Goal: Information Seeking & Learning: Learn about a topic

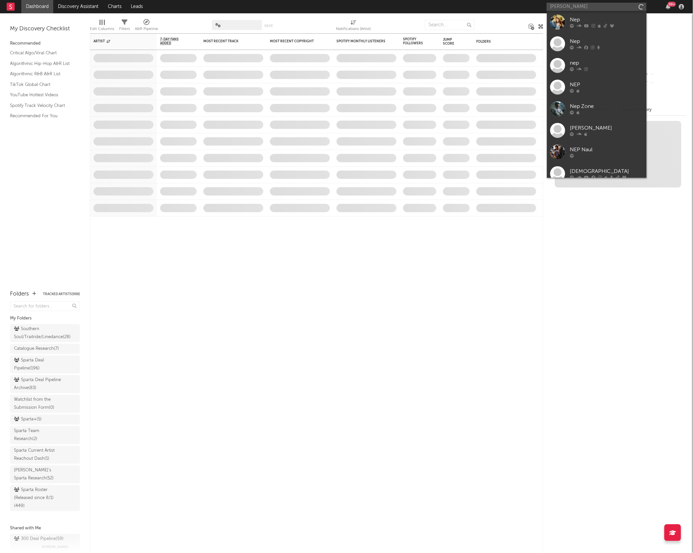
type input "nephew [PERSON_NAME]"
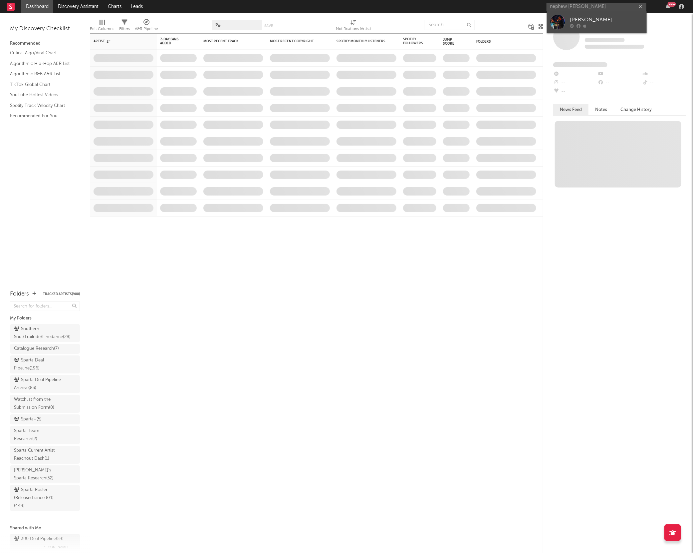
click at [558, 21] on div at bounding box center [557, 22] width 15 height 15
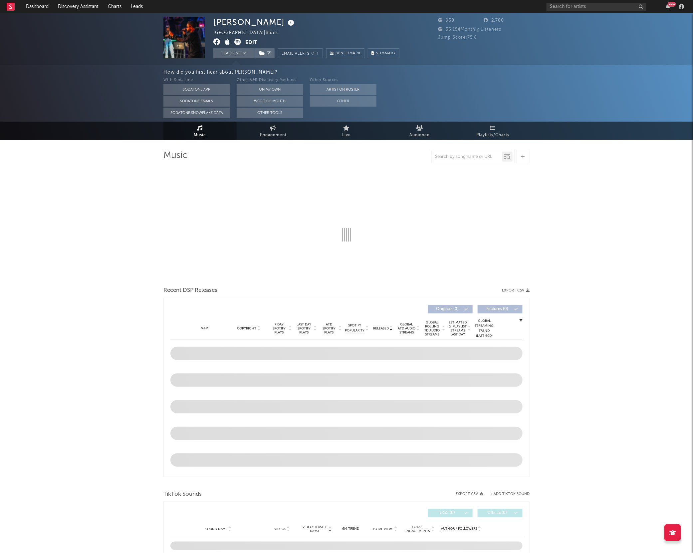
select select "6m"
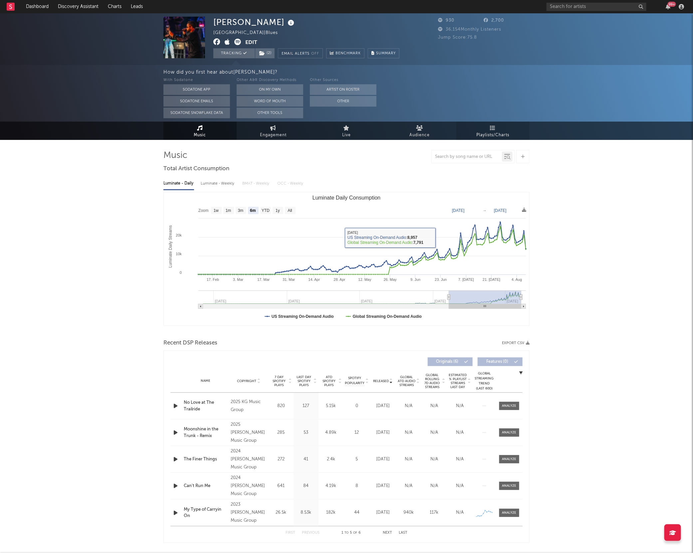
click at [489, 126] on link "Playlists/Charts" at bounding box center [492, 131] width 73 height 18
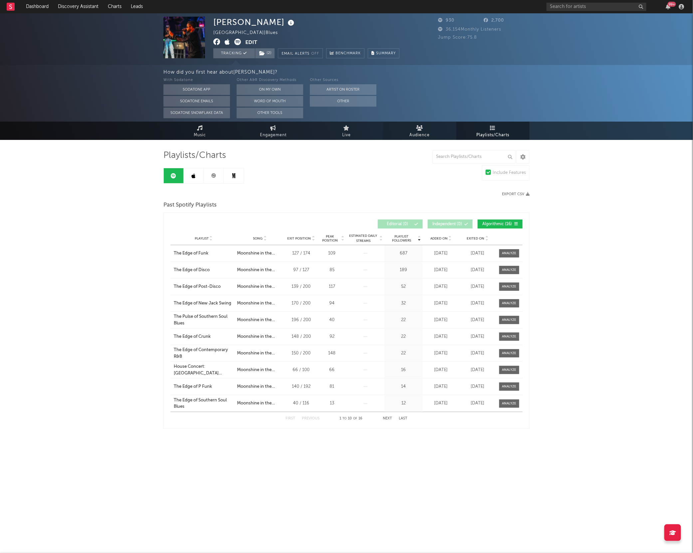
click at [421, 137] on span "Audience" at bounding box center [420, 135] width 20 height 8
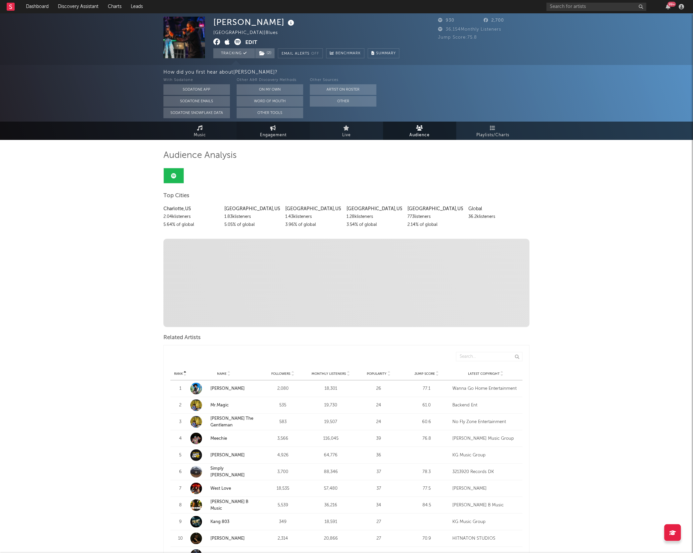
click at [253, 132] on link "Engagement" at bounding box center [273, 131] width 73 height 18
select select "1w"
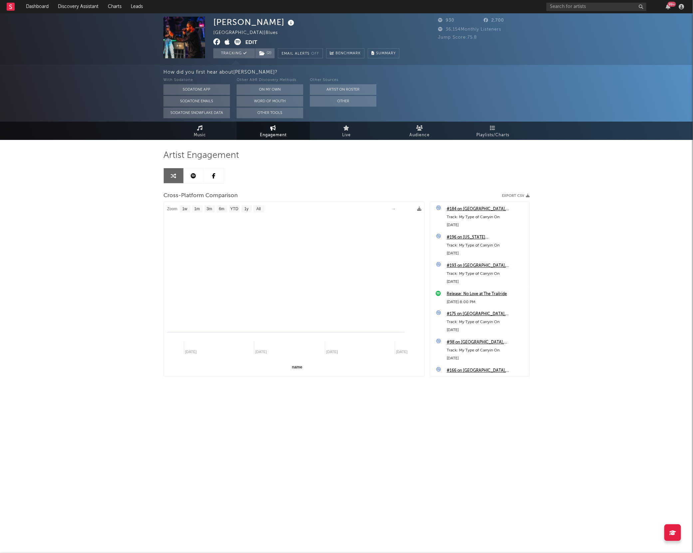
select select "1m"
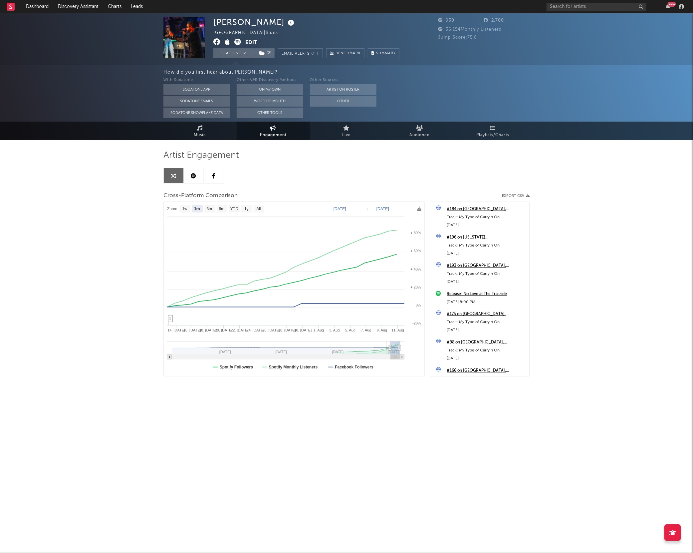
click at [192, 147] on div "Artist Engagement Cross-Platform Comparison Export CSV Zoom 1w 1m 3m 6m YTD 1y …" at bounding box center [346, 271] width 366 height 263
click at [194, 133] on span "Music" at bounding box center [200, 135] width 12 height 8
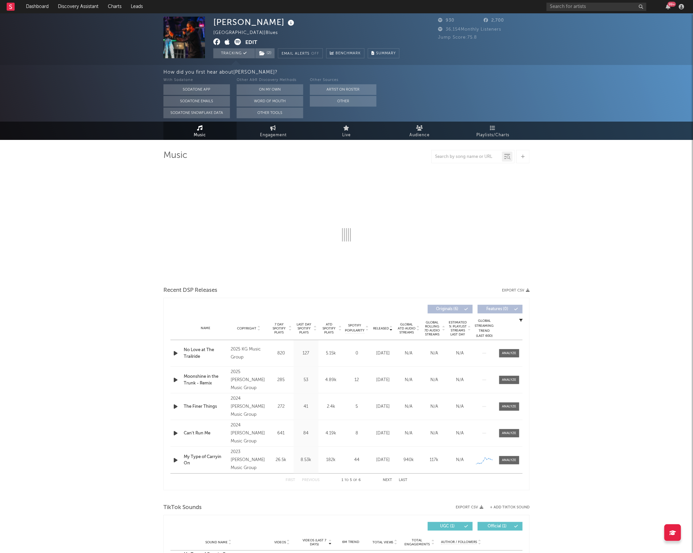
select select "6m"
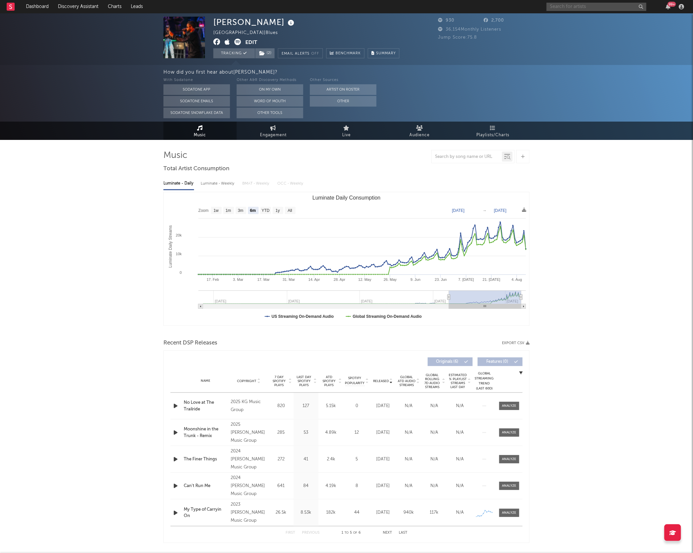
click at [564, 6] on input "text" at bounding box center [597, 7] width 100 height 8
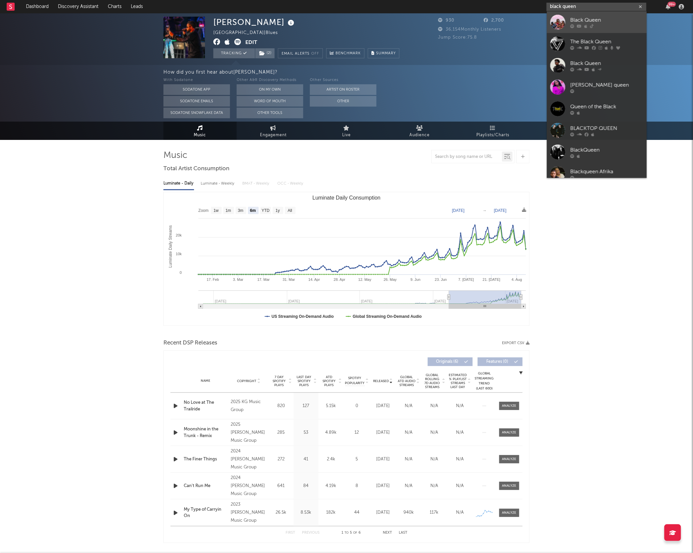
type input "black queen"
click at [571, 22] on div "Black Queen" at bounding box center [606, 20] width 73 height 8
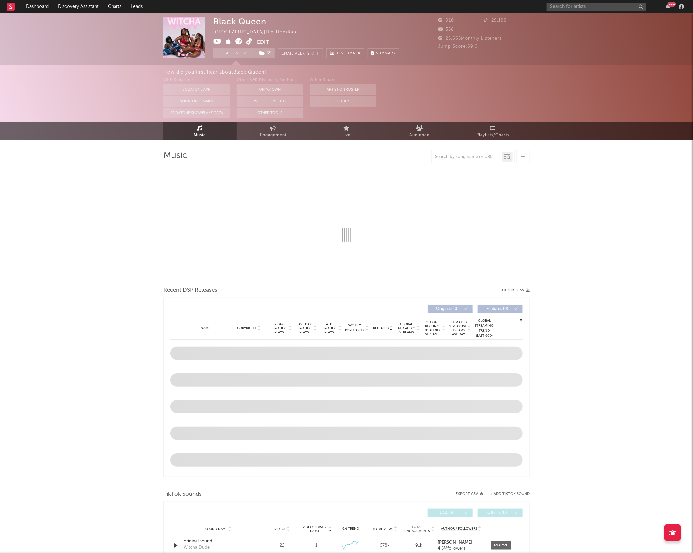
select select "1w"
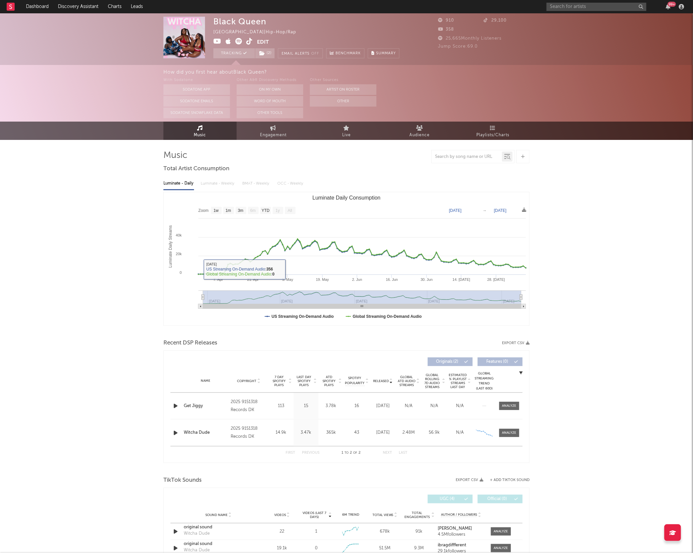
click at [98, 277] on div "Black Queen [GEOGRAPHIC_DATA] | Hip-Hop/Rap Edit Tracking ( 2 ) Email Alerts Of…" at bounding box center [346, 462] width 693 height 899
click at [36, 7] on link "Dashboard" at bounding box center [37, 6] width 32 height 13
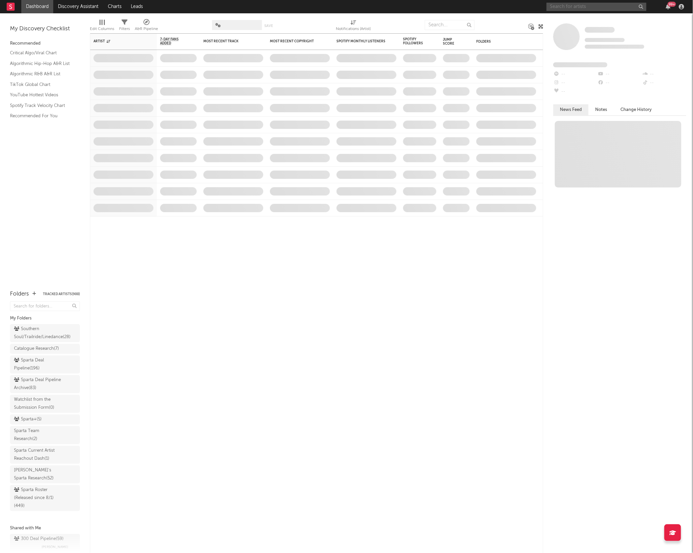
click at [559, 8] on input "text" at bounding box center [597, 7] width 100 height 8
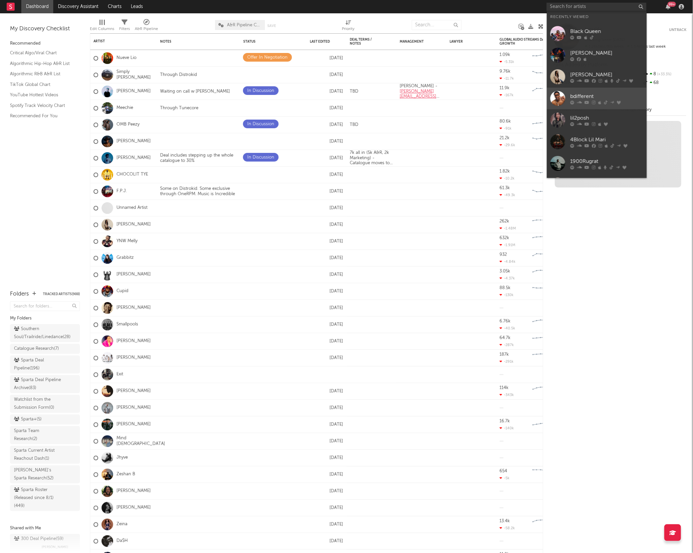
click at [574, 98] on div "bdifferent" at bounding box center [606, 96] width 73 height 8
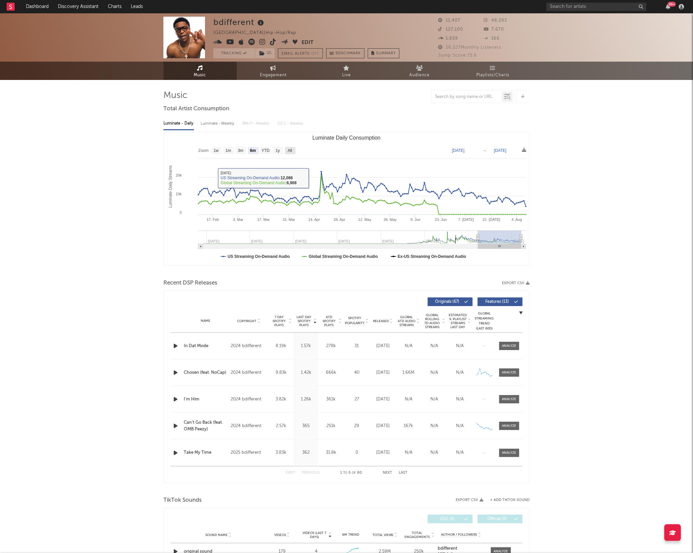
click at [289, 149] on text "All" at bounding box center [290, 150] width 4 height 5
select select "All"
type input "[DATE]"
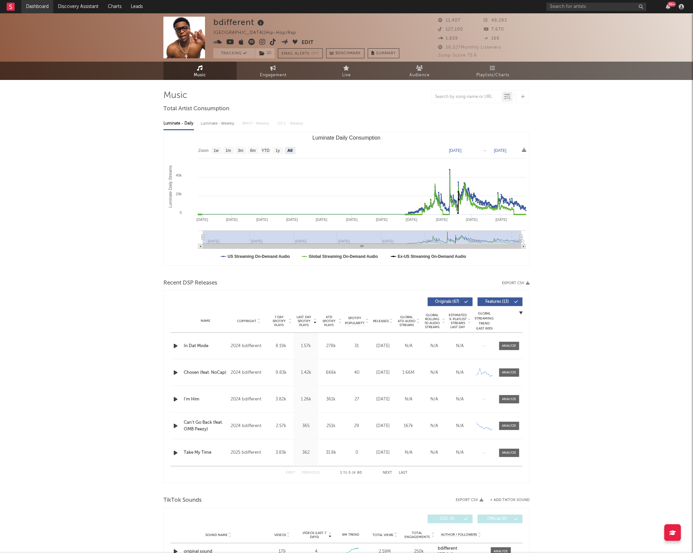
click at [31, 8] on link "Dashboard" at bounding box center [37, 6] width 32 height 13
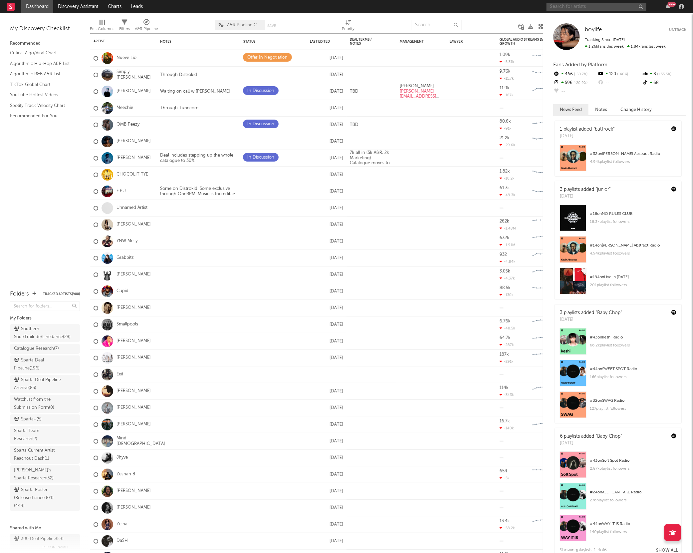
click at [575, 6] on input "text" at bounding box center [597, 7] width 100 height 8
type input "SMJ"
click at [573, 10] on input "SMJ" at bounding box center [597, 7] width 100 height 8
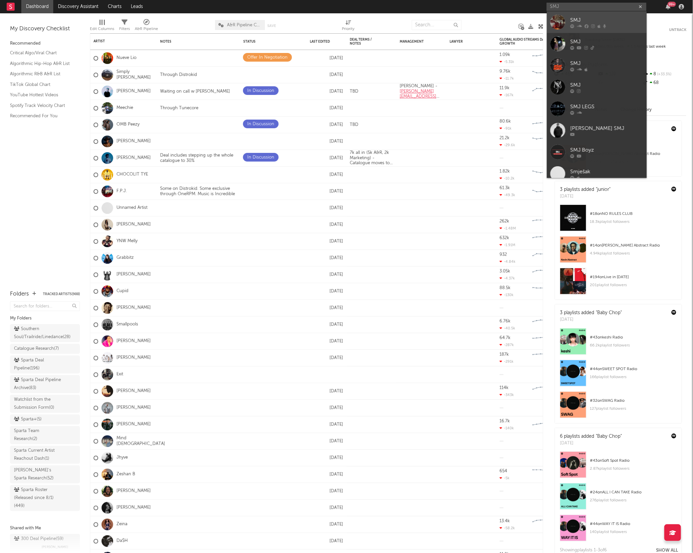
click at [576, 20] on div "SMJ" at bounding box center [606, 20] width 73 height 8
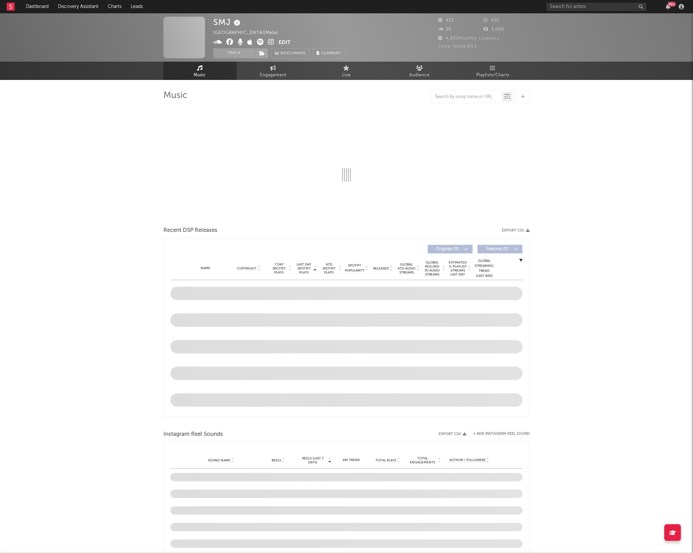
select select "1w"
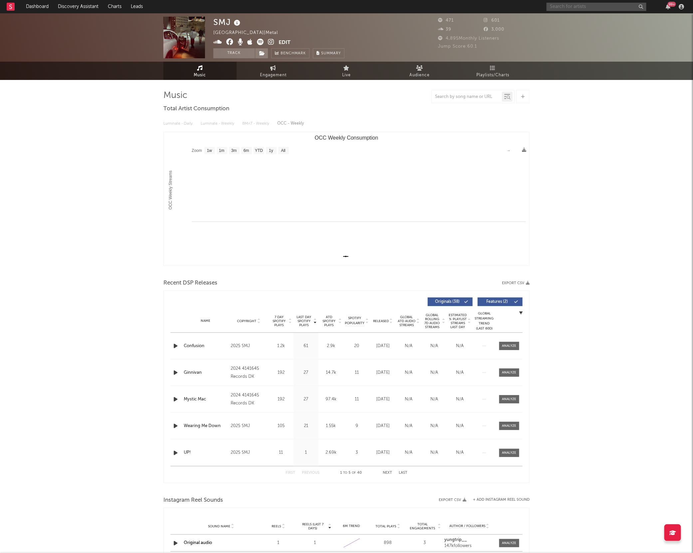
click at [564, 7] on input "text" at bounding box center [597, 7] width 100 height 8
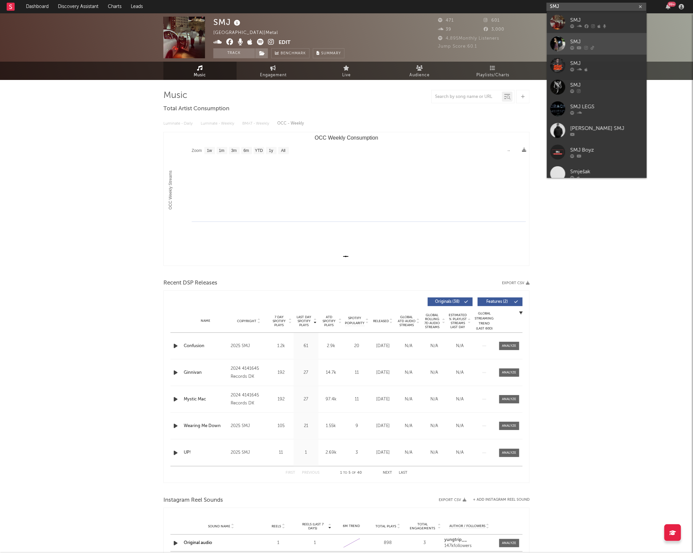
type input "SMJ"
click at [568, 39] on link "SMJ" at bounding box center [597, 44] width 100 height 22
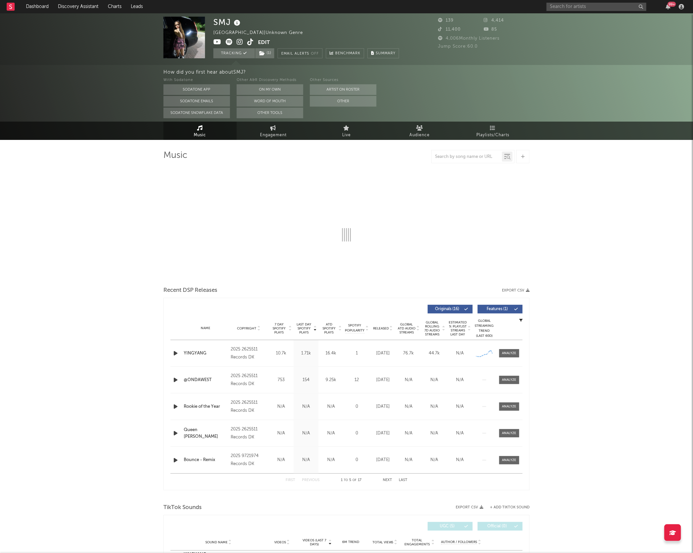
select select "1w"
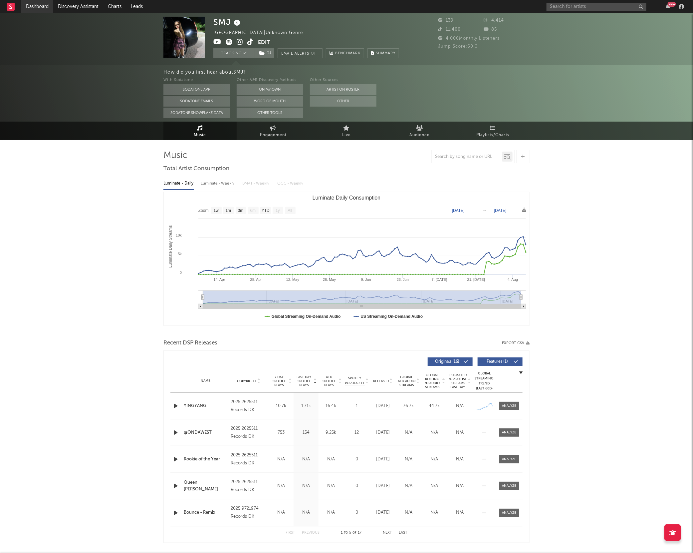
click at [45, 7] on link "Dashboard" at bounding box center [37, 6] width 32 height 13
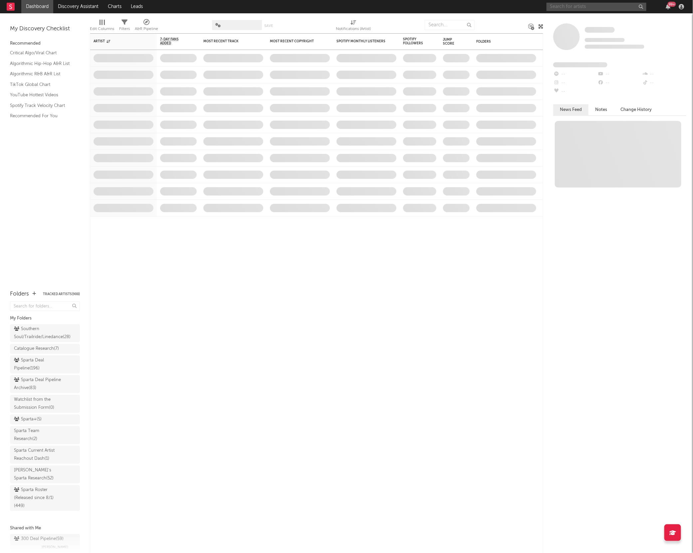
click at [557, 9] on input "text" at bounding box center [597, 7] width 100 height 8
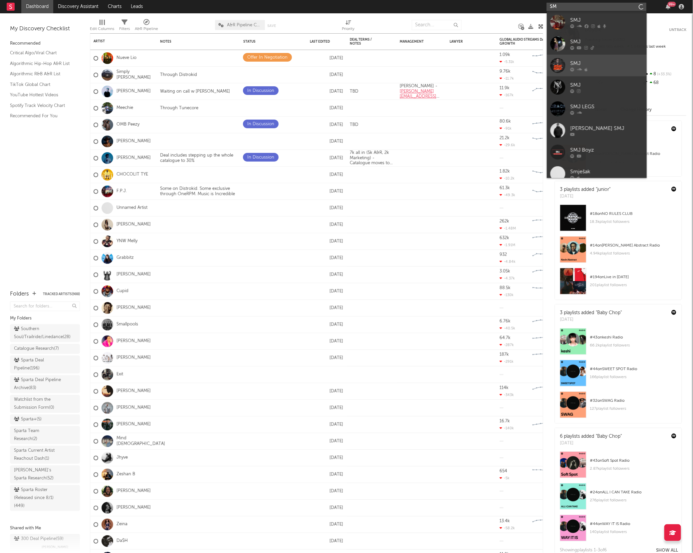
type input "S"
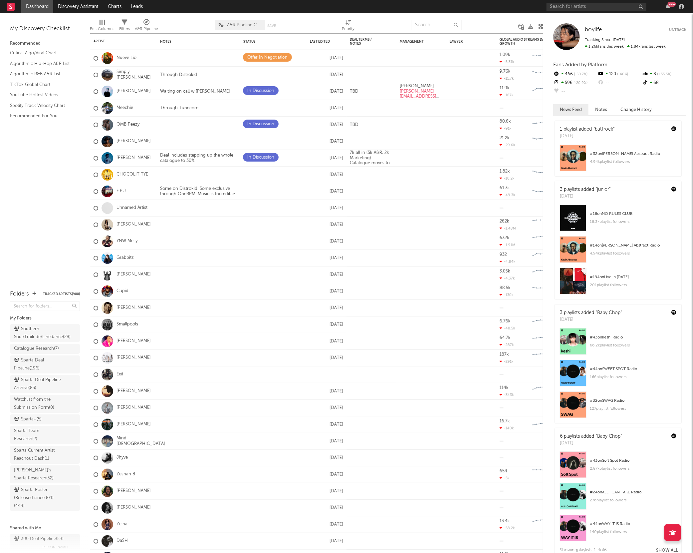
click at [480, 4] on nav "Dashboard Discovery Assistant Charts Leads 99 +" at bounding box center [346, 6] width 693 height 13
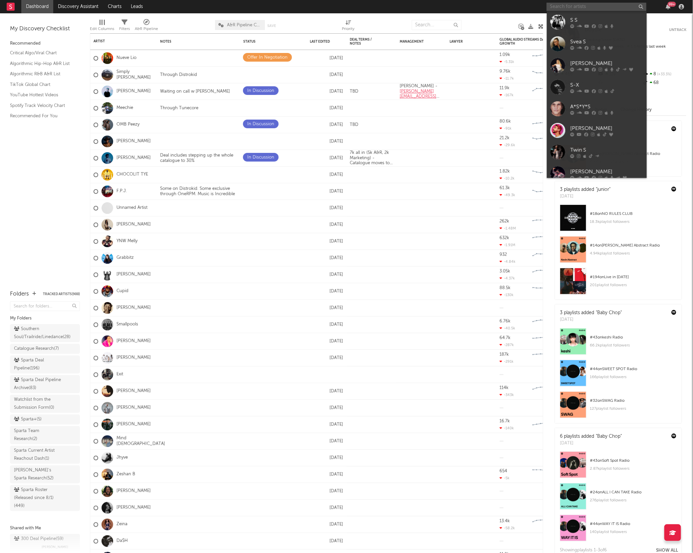
click at [592, 6] on input "text" at bounding box center [597, 7] width 100 height 8
type input "bmg dmack"
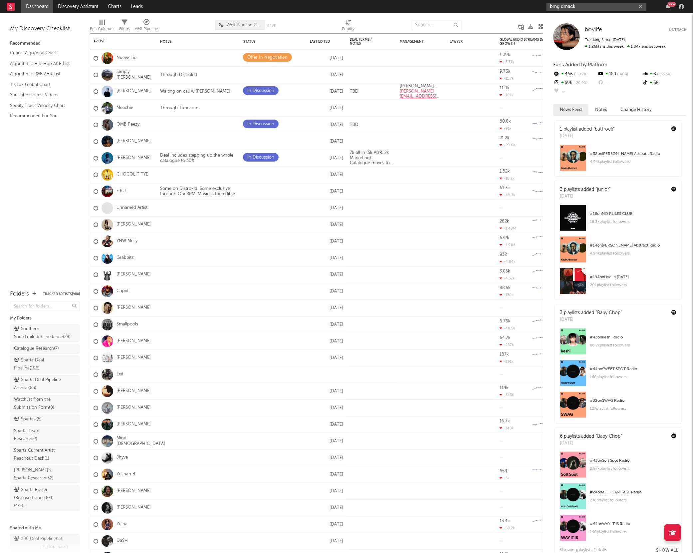
click at [604, 9] on input "bmg dmack" at bounding box center [597, 7] width 100 height 8
click at [596, 18] on div "BMG Dmack" at bounding box center [606, 20] width 73 height 8
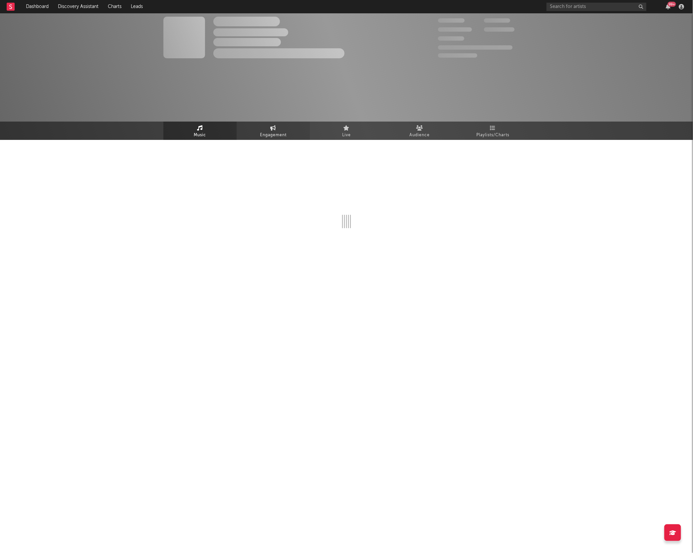
select select "6m"
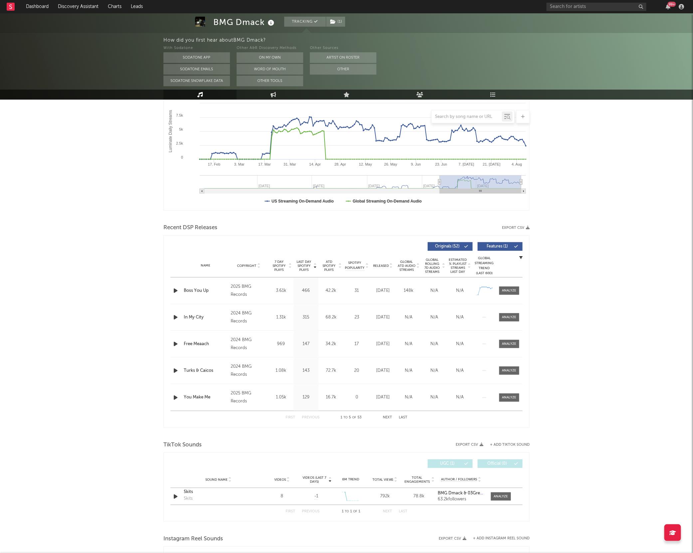
scroll to position [152, 0]
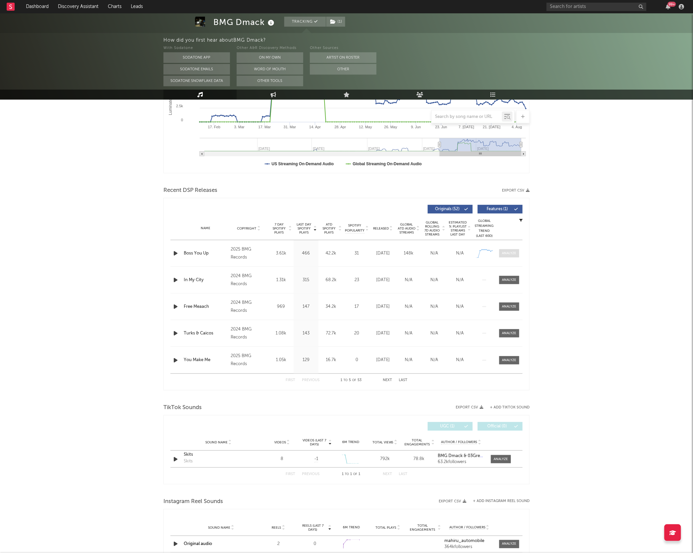
click at [514, 252] on div at bounding box center [509, 253] width 14 height 5
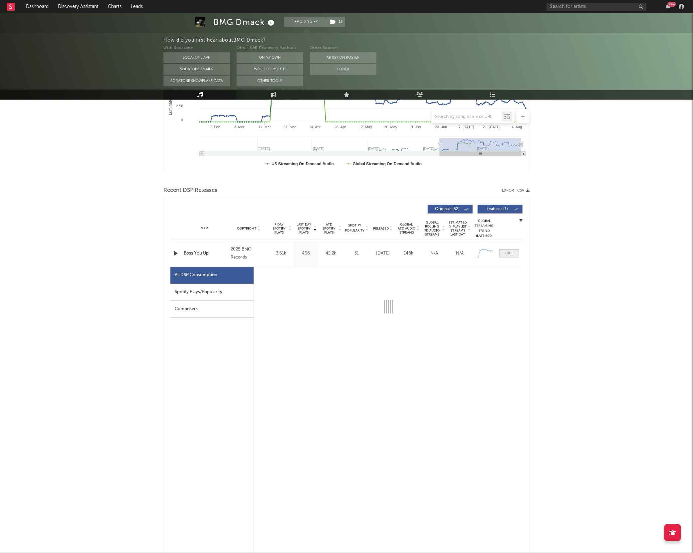
select select "1w"
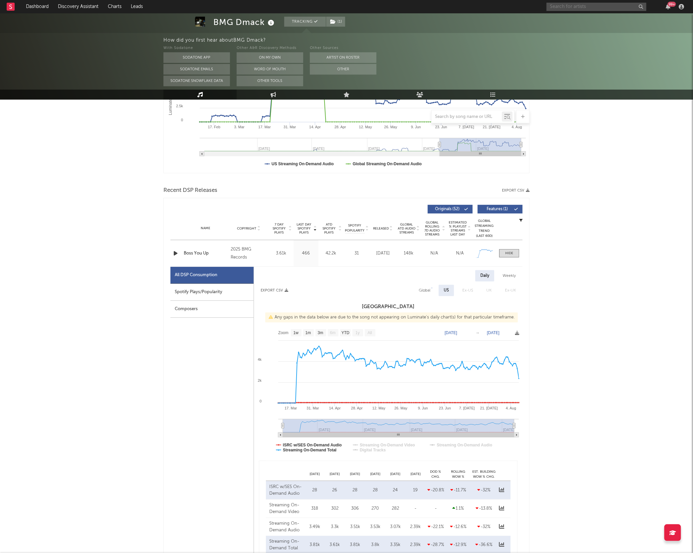
click at [574, 7] on input "text" at bounding box center [597, 7] width 100 height 8
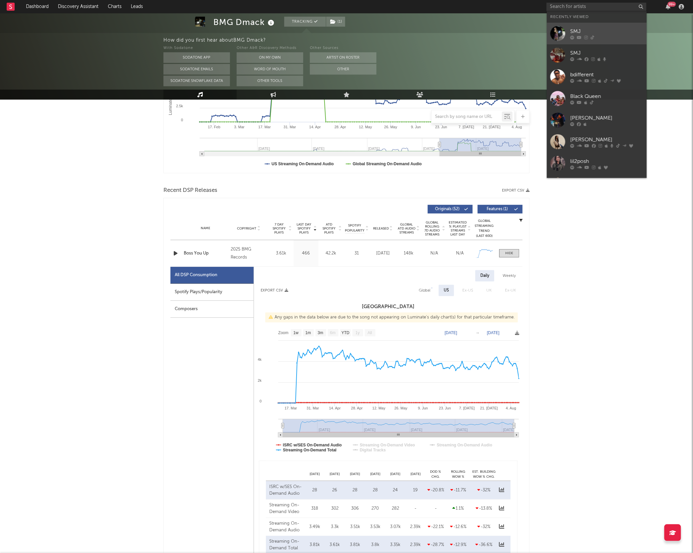
click at [568, 35] on link "SMJ" at bounding box center [597, 34] width 100 height 22
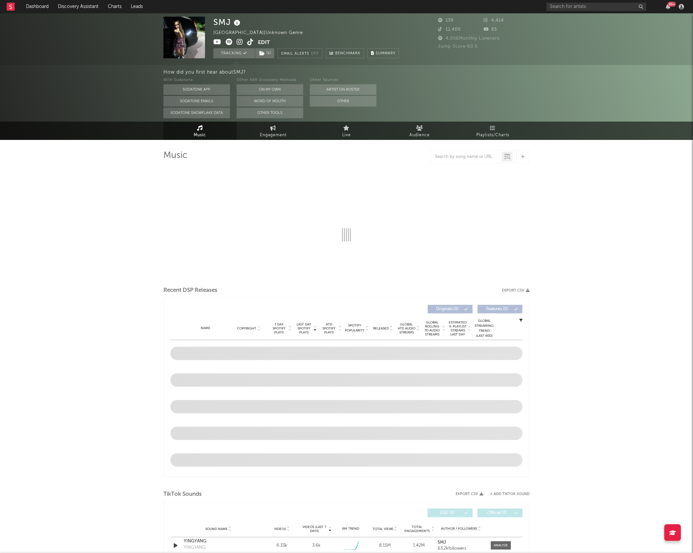
select select "1w"
